Goal: Task Accomplishment & Management: Use online tool/utility

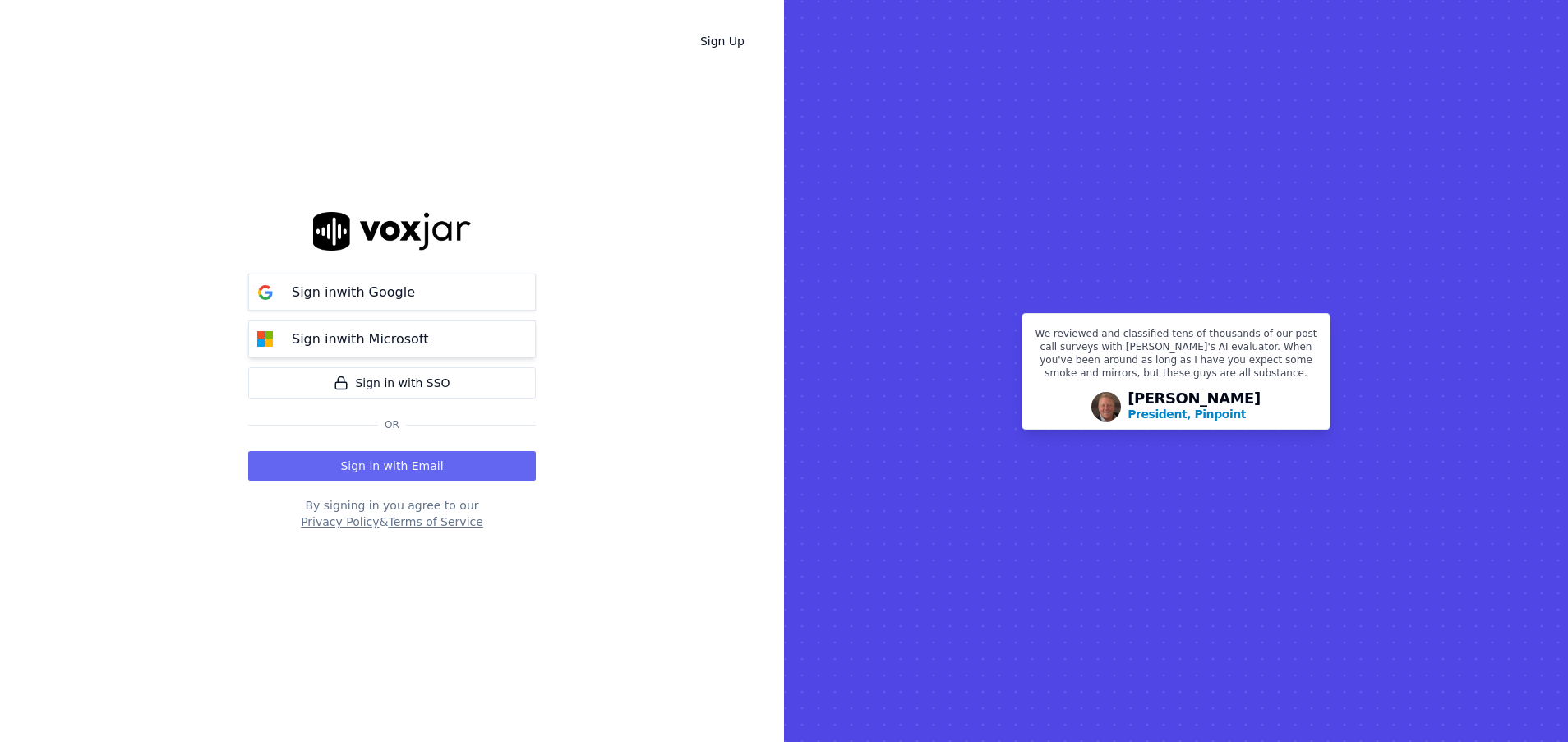
click at [365, 342] on p "Sign in with Microsoft" at bounding box center [360, 339] width 137 height 20
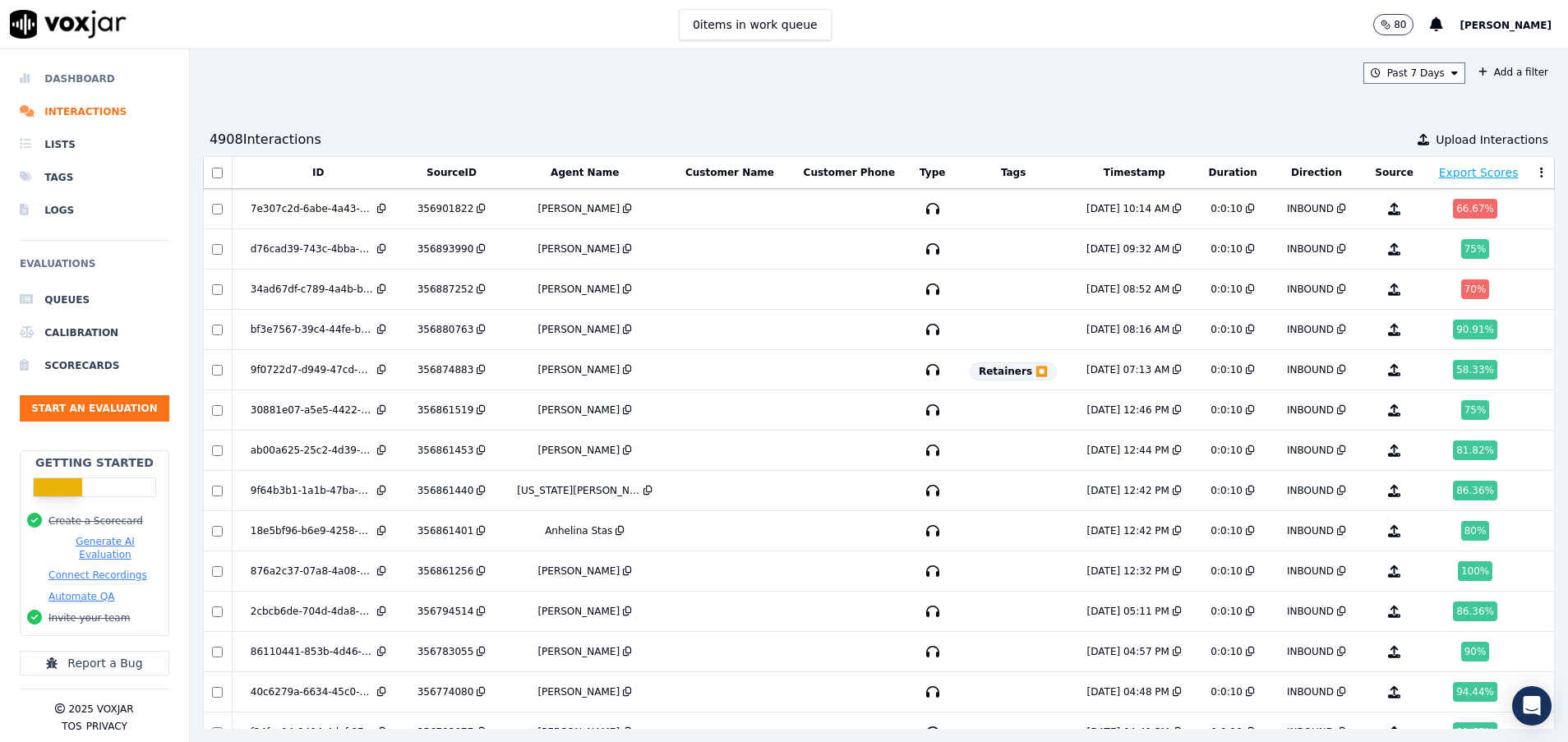
click at [85, 76] on li "Dashboard" at bounding box center [94, 79] width 150 height 33
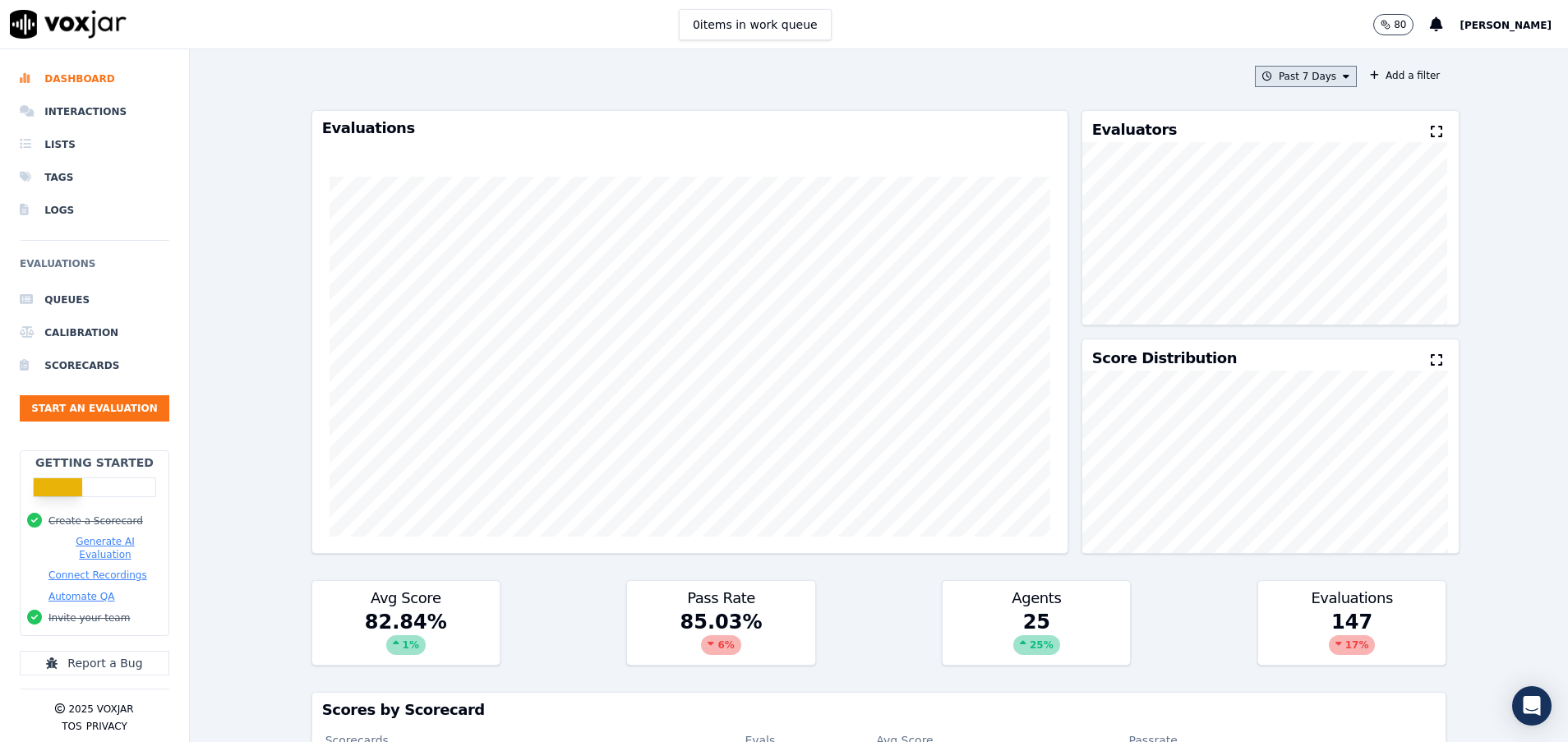
click at [1305, 78] on button "Past 7 Days" at bounding box center [1306, 76] width 102 height 22
click at [1282, 124] on div "[DATE]" at bounding box center [1299, 126] width 34 height 13
click at [1316, 276] on button "Add" at bounding box center [1332, 266] width 32 height 26
click at [1283, 72] on button "[DATE]" at bounding box center [1318, 76] width 78 height 22
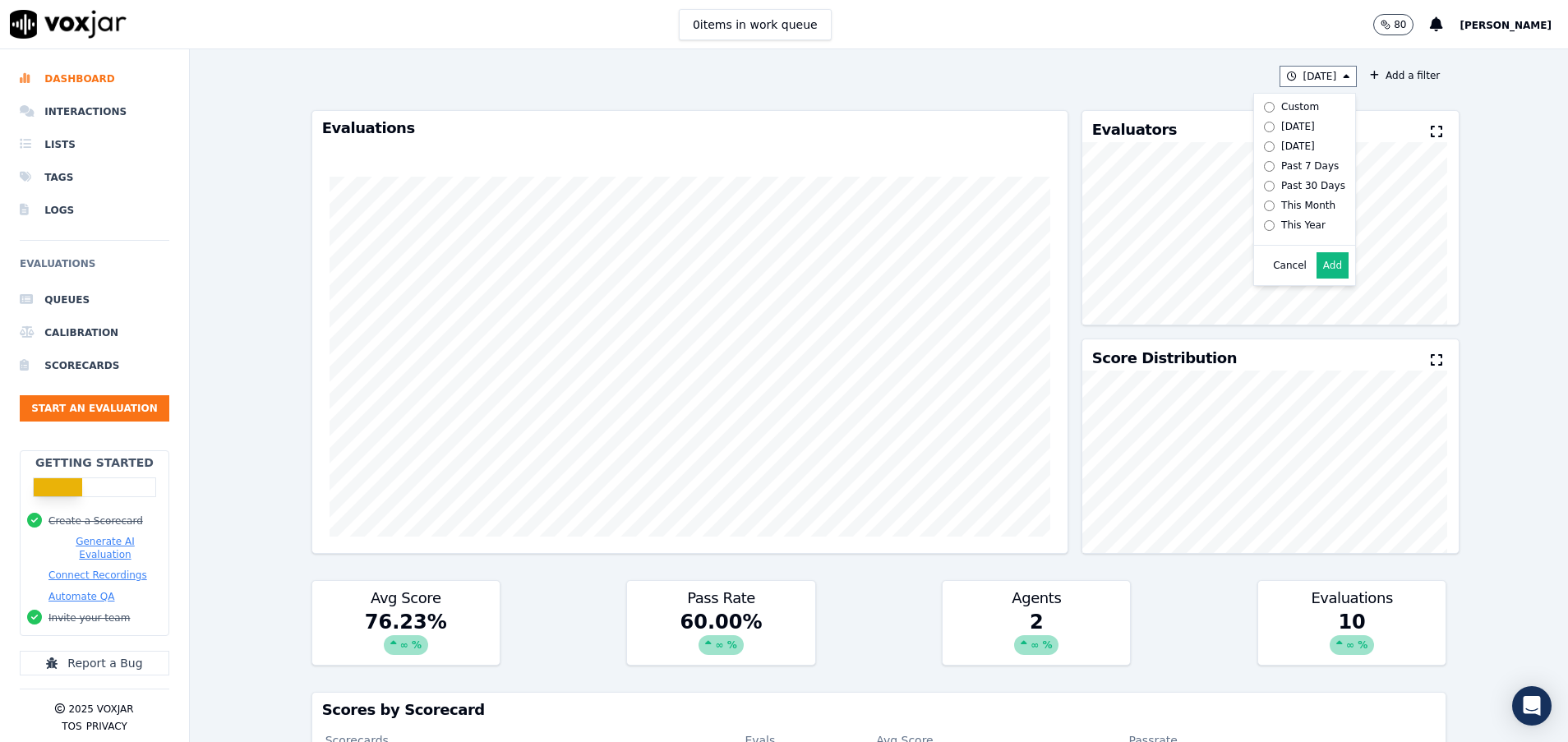
click at [1129, 80] on div "[DATE] Custom [DATE] [DATE] Past 7 Days Past 30 Days This Month This Year Cance…" at bounding box center [879, 76] width 1136 height 22
click at [79, 103] on li "Interactions" at bounding box center [94, 111] width 150 height 33
